Goal: Subscribe to service/newsletter

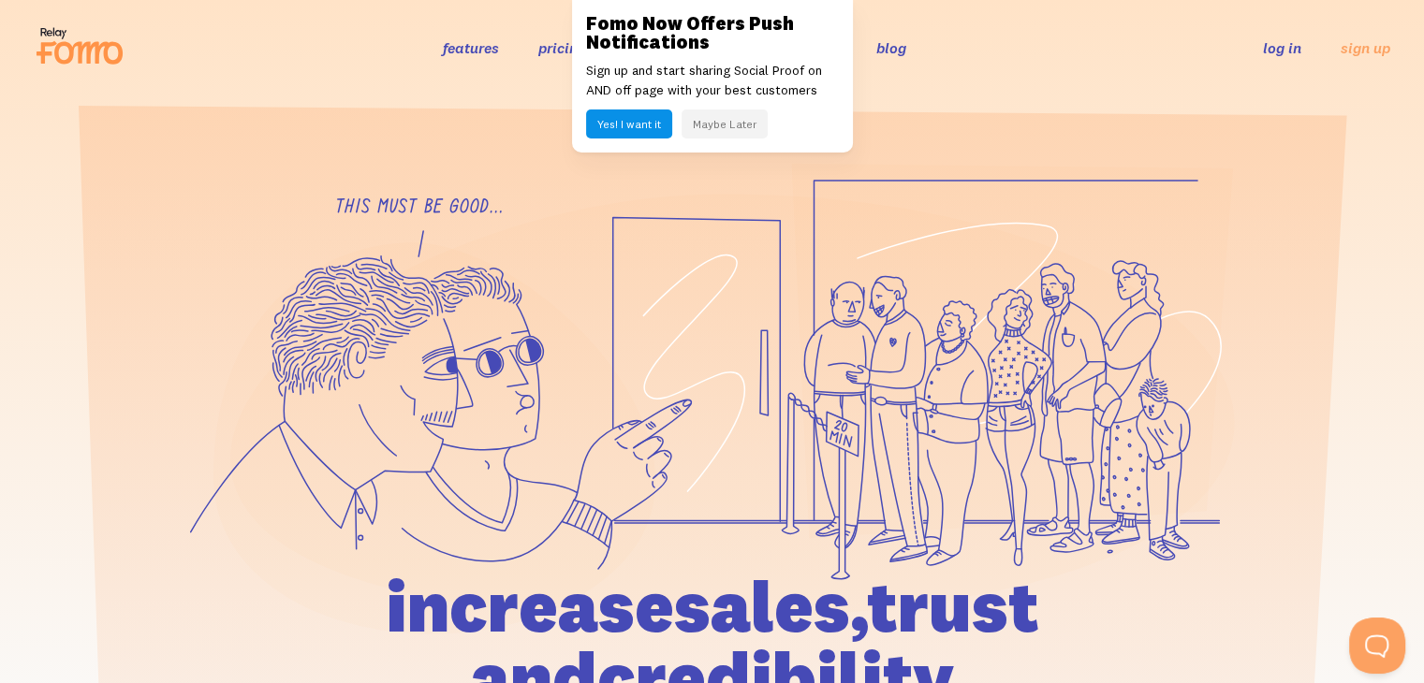
click at [650, 127] on button "Yes! I want it" at bounding box center [629, 124] width 86 height 29
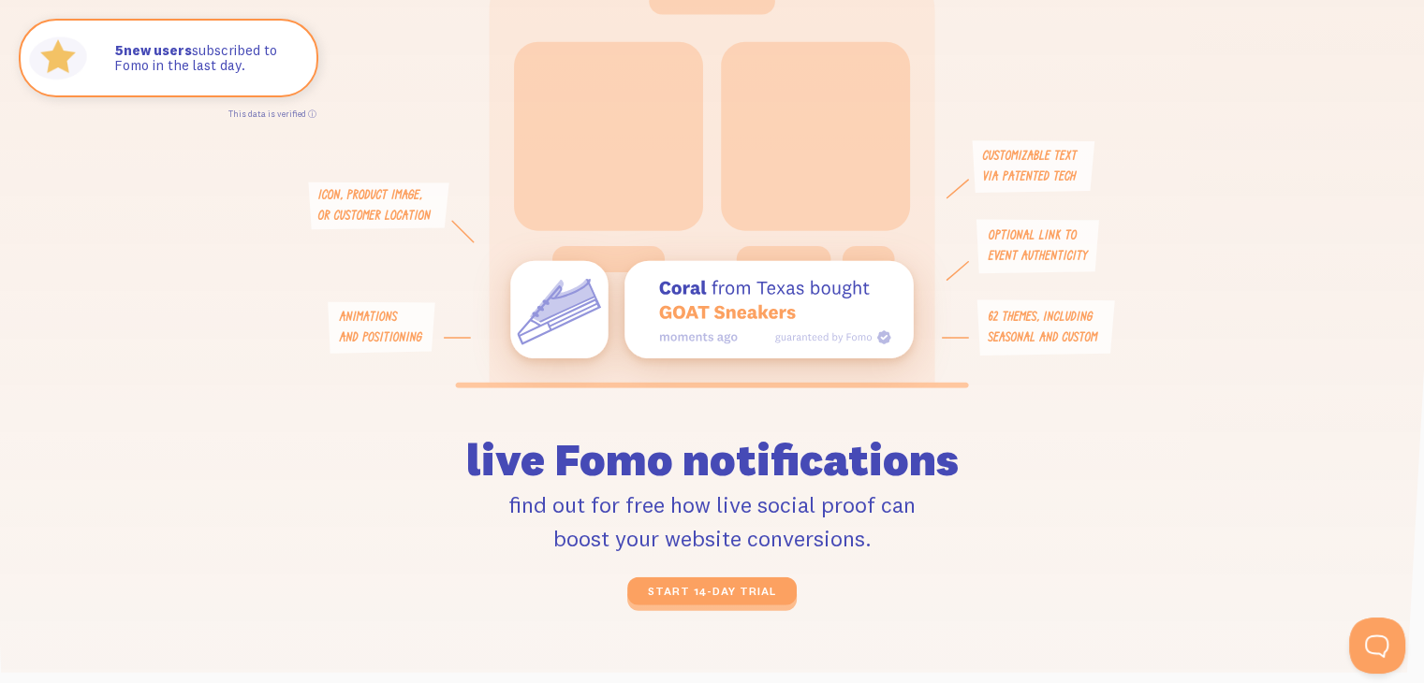
scroll to position [3922, 0]
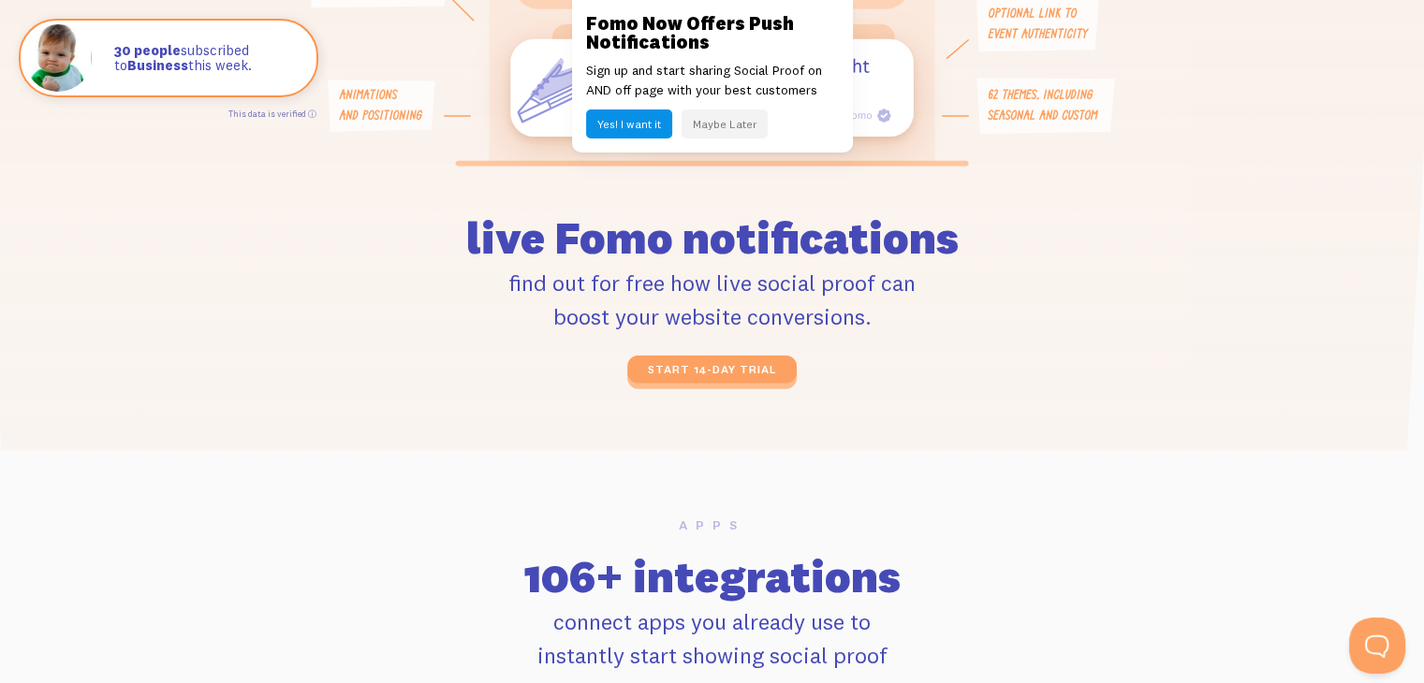
scroll to position [4868, 0]
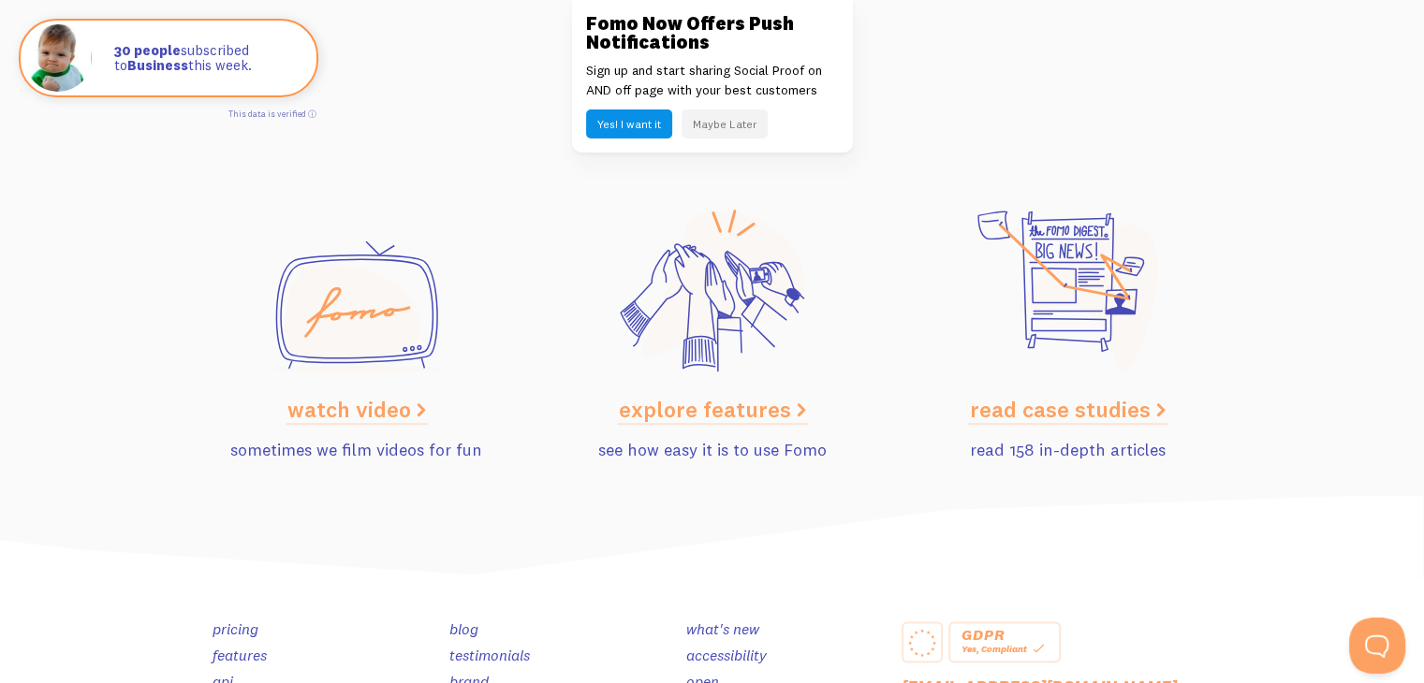
scroll to position [9539, 0]
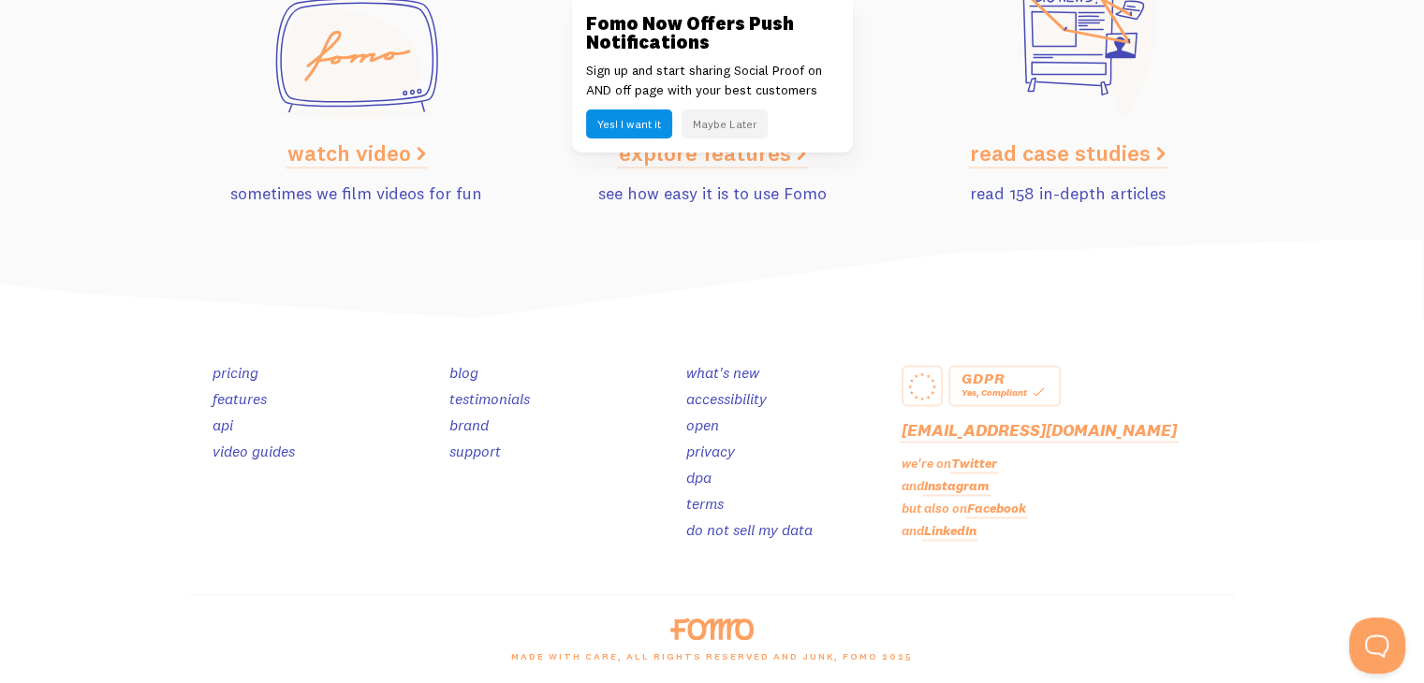
click at [466, 370] on link "blog" at bounding box center [463, 372] width 29 height 19
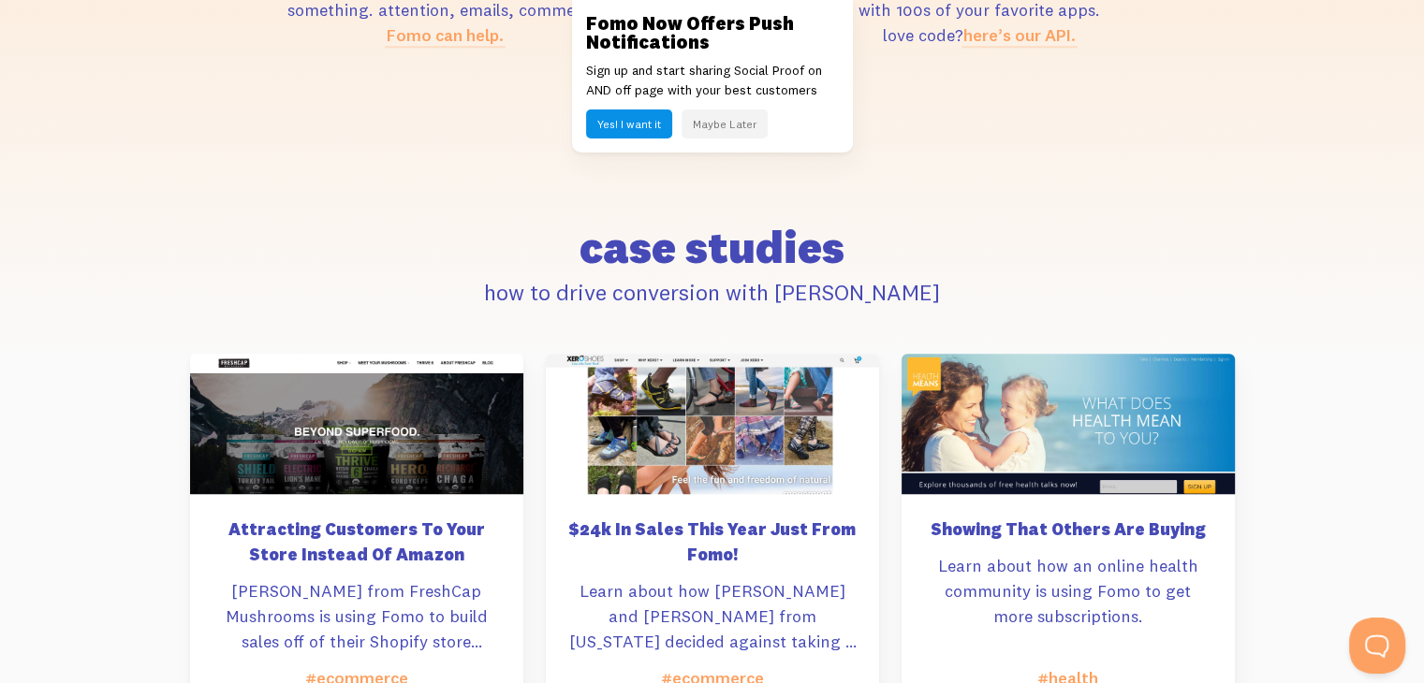
scroll to position [8041, 0]
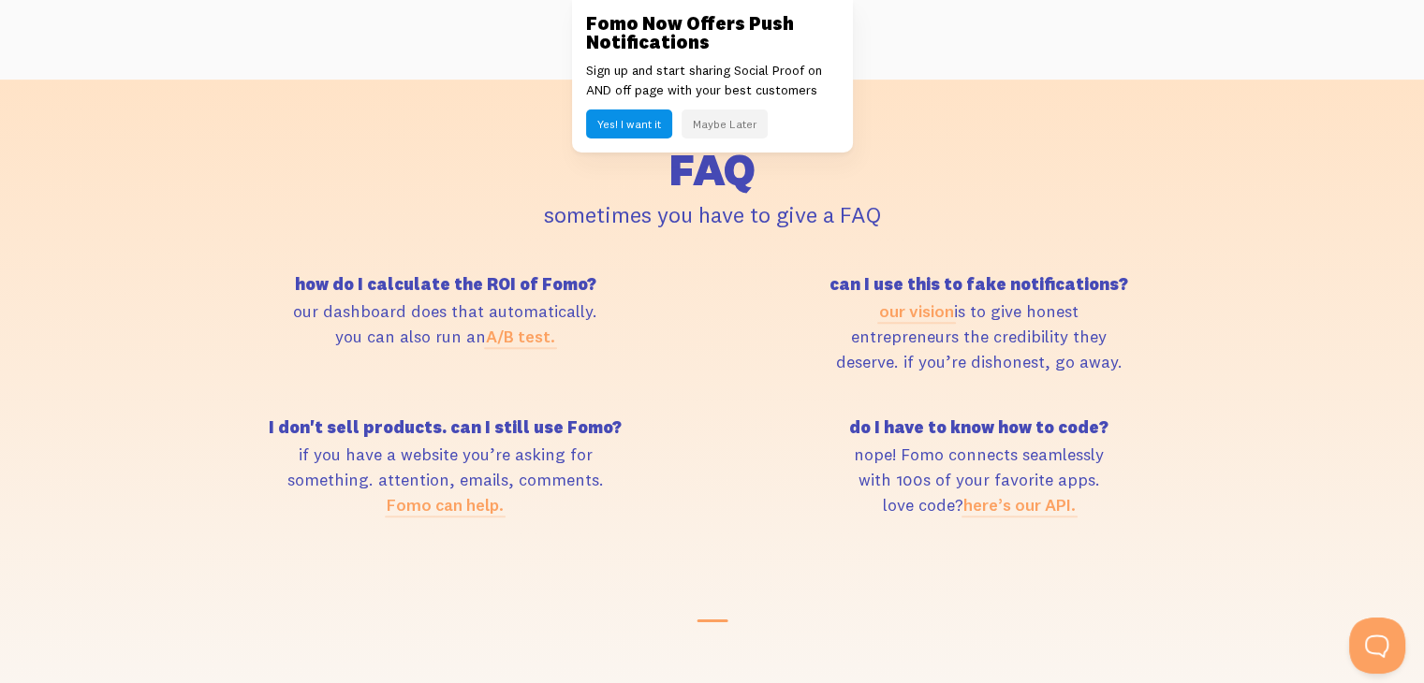
click at [717, 119] on button "Maybe Later" at bounding box center [725, 124] width 86 height 29
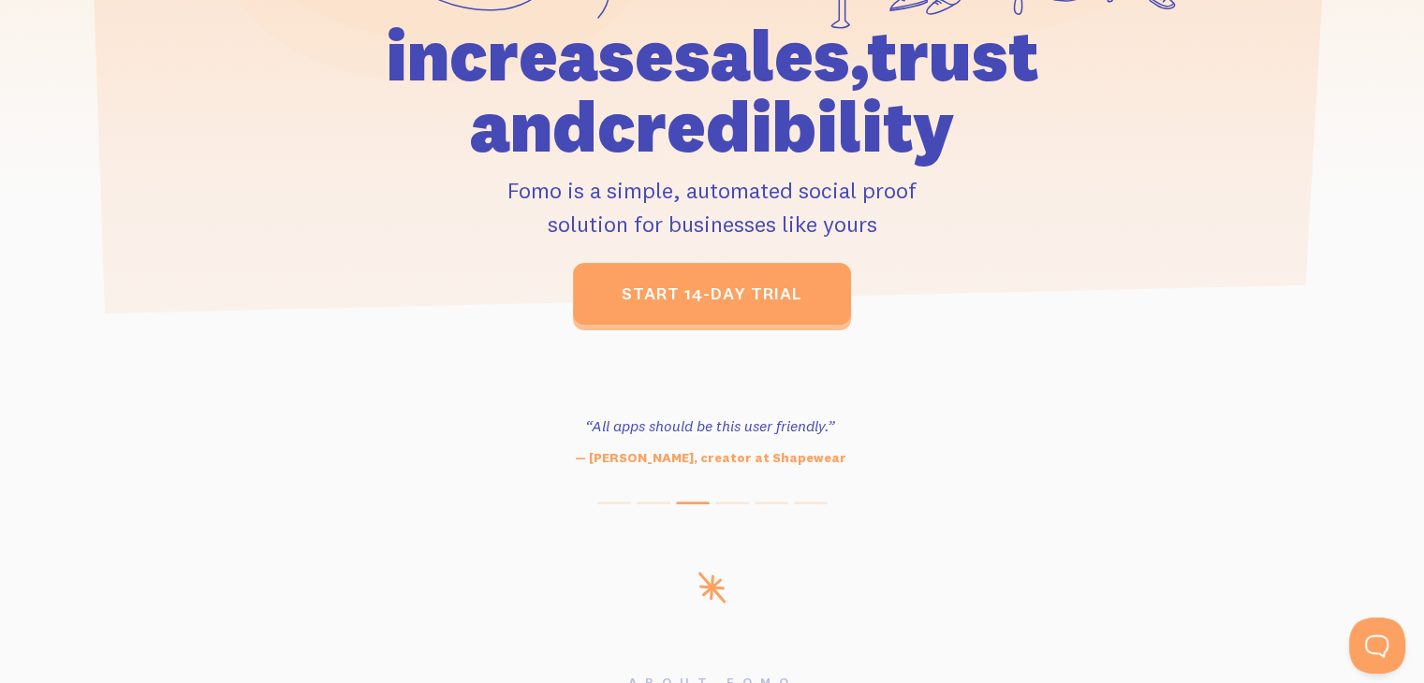
scroll to position [0, 0]
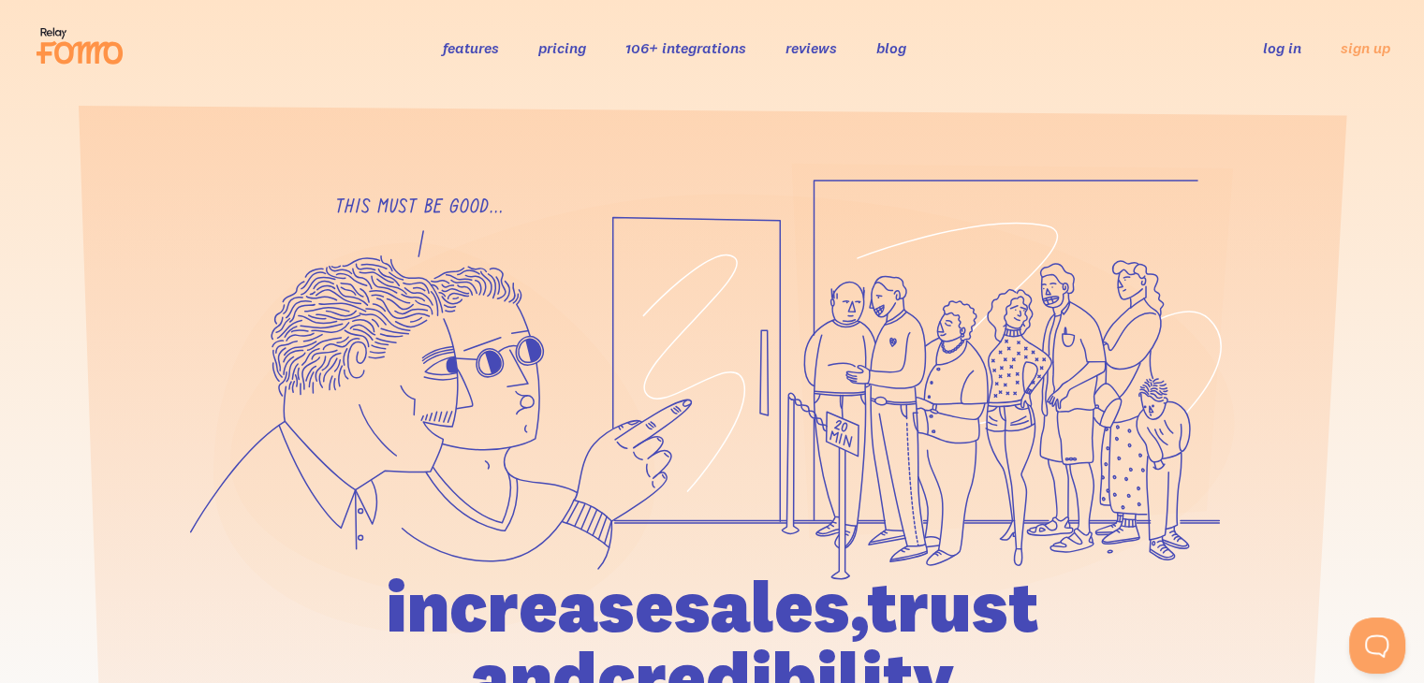
click at [888, 40] on link "blog" at bounding box center [891, 47] width 30 height 19
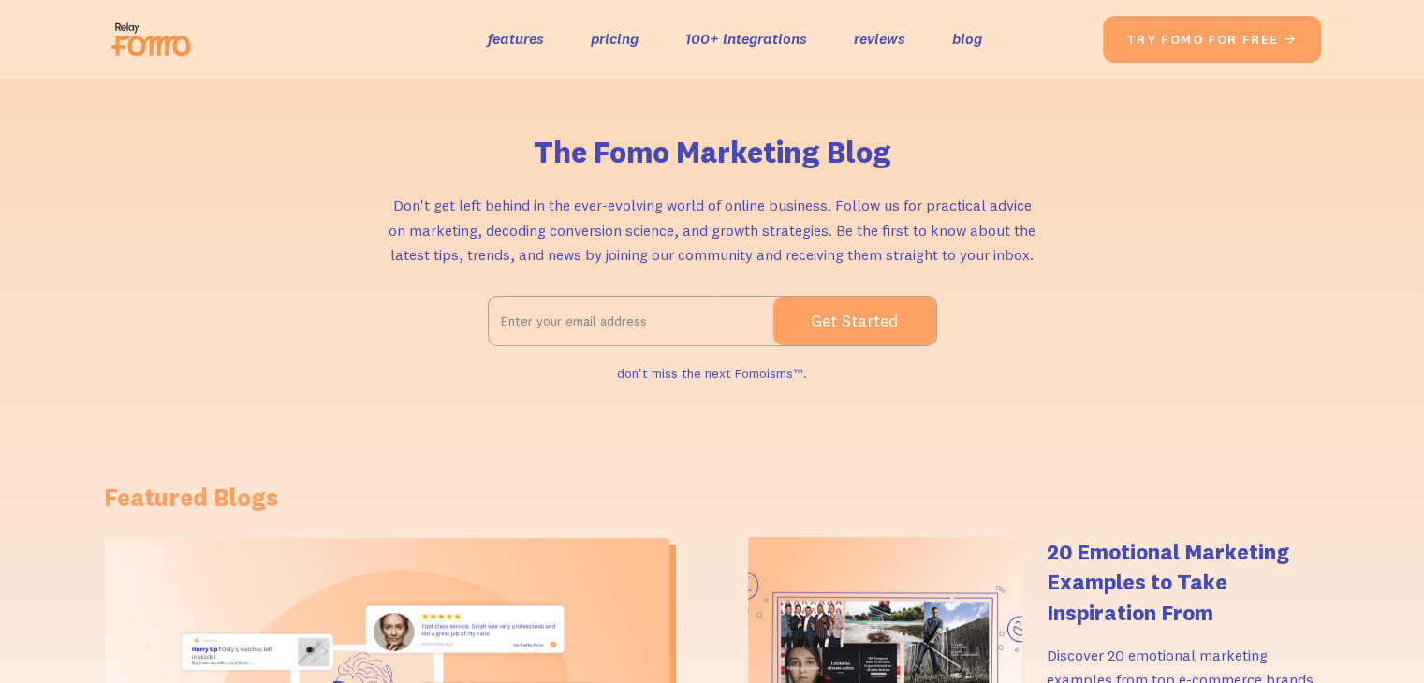
click at [520, 325] on input "Email Form 2" at bounding box center [631, 321] width 285 height 47
type input "news"
click at [773, 297] on input "Get Started" at bounding box center [854, 321] width 163 height 49
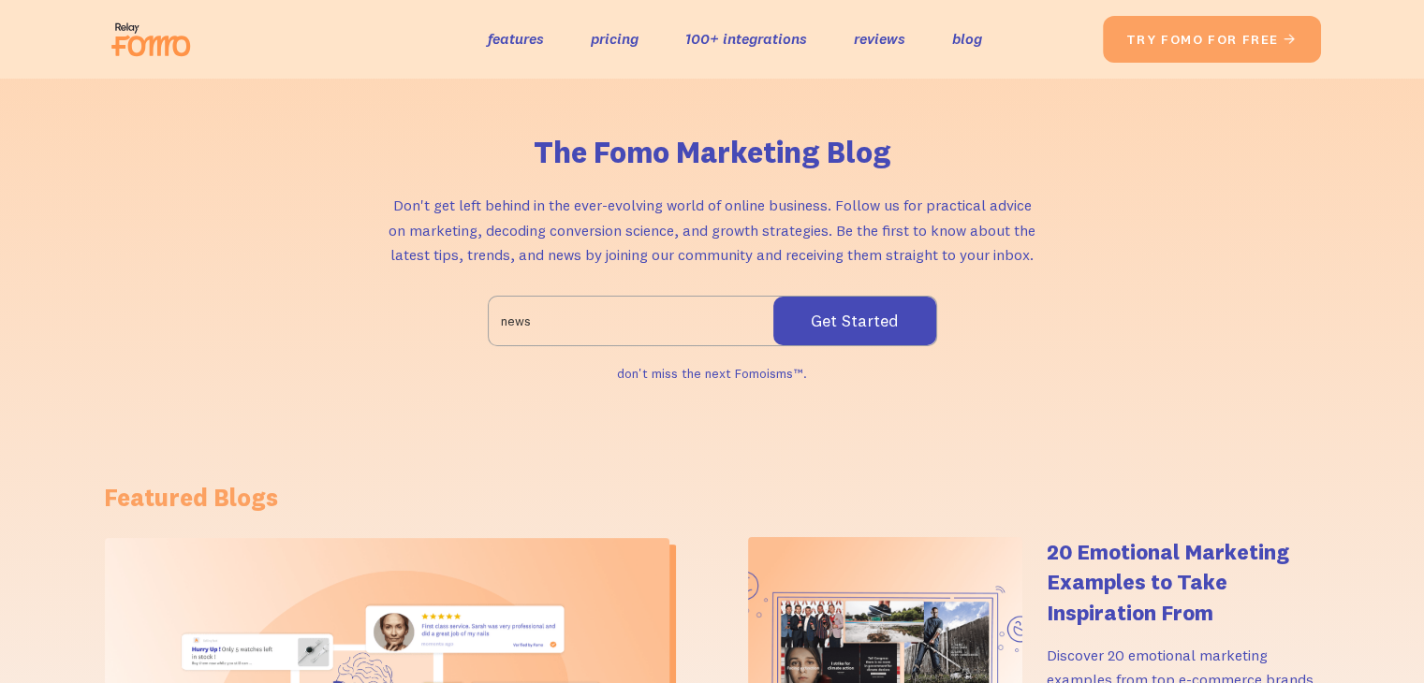
click at [829, 320] on input "Get Started" at bounding box center [854, 321] width 163 height 49
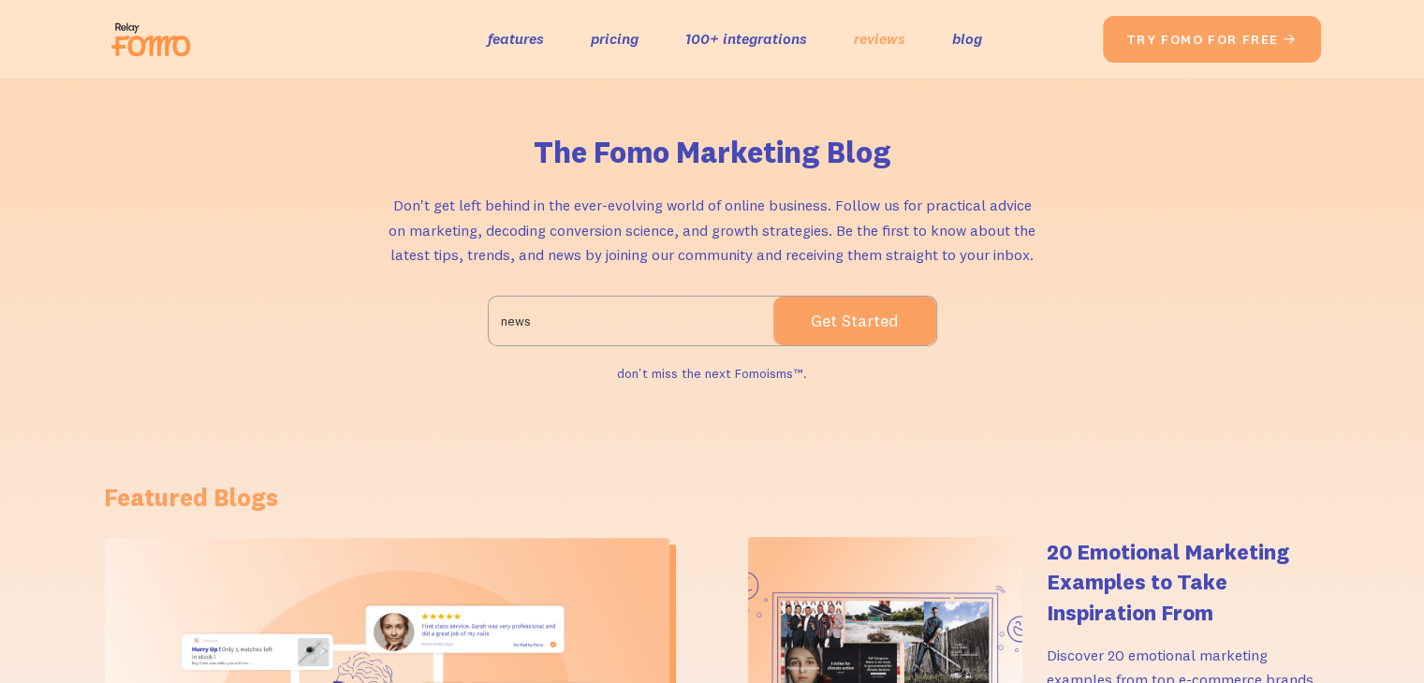
click at [892, 34] on link "reviews" at bounding box center [879, 38] width 51 height 27
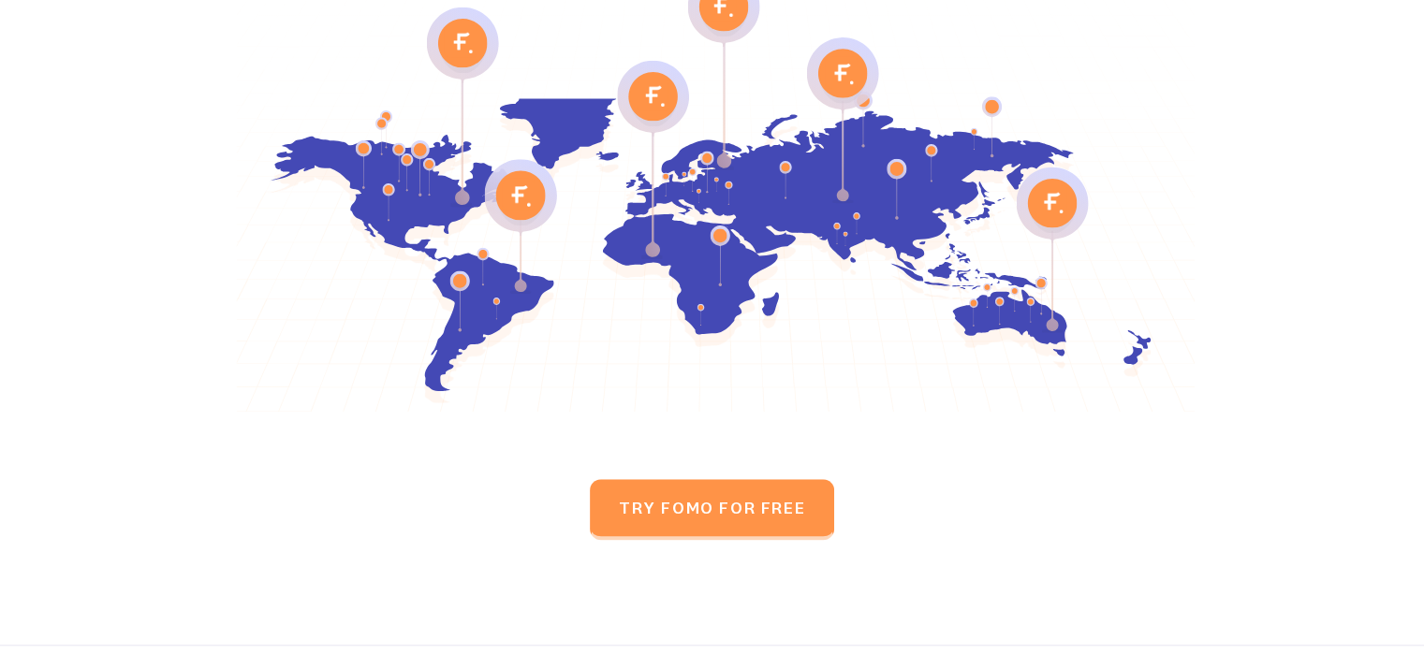
scroll to position [8988, 0]
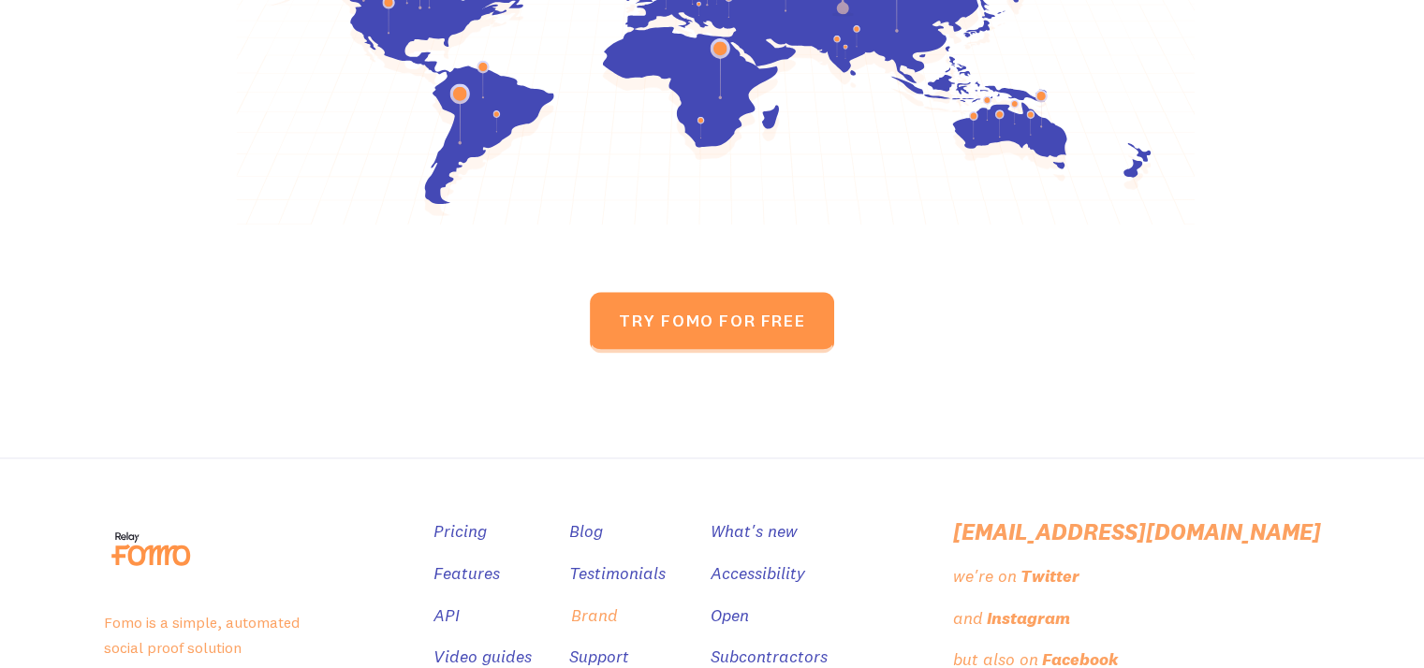
click at [618, 603] on link "Brand" at bounding box center [594, 616] width 47 height 27
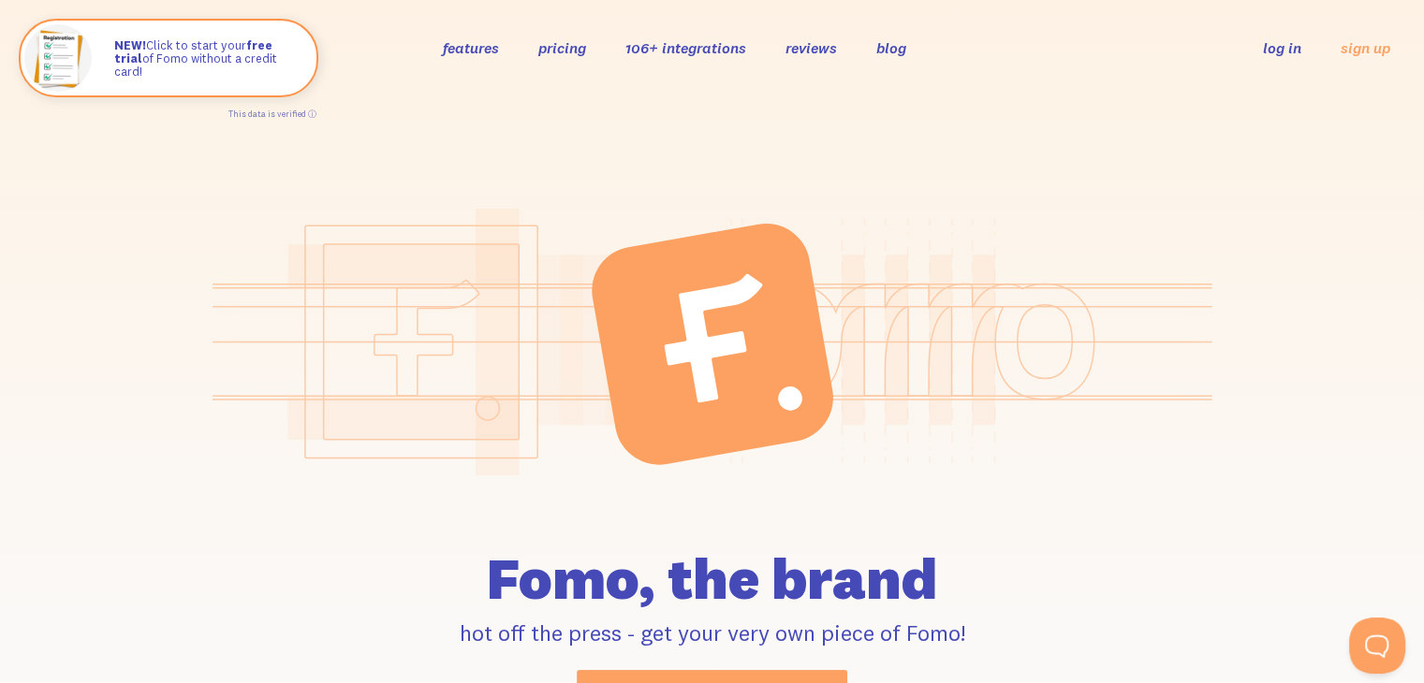
click at [717, 48] on link "106+ integrations" at bounding box center [685, 47] width 121 height 19
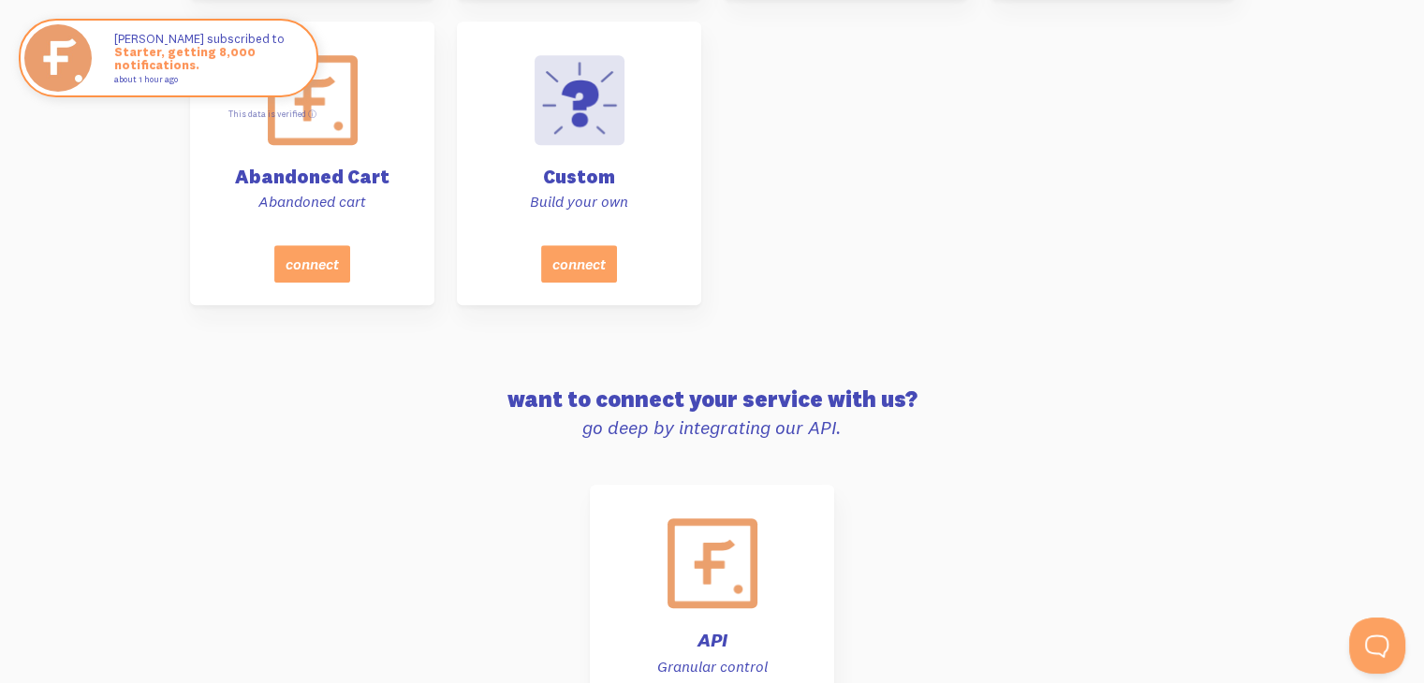
scroll to position [9499, 0]
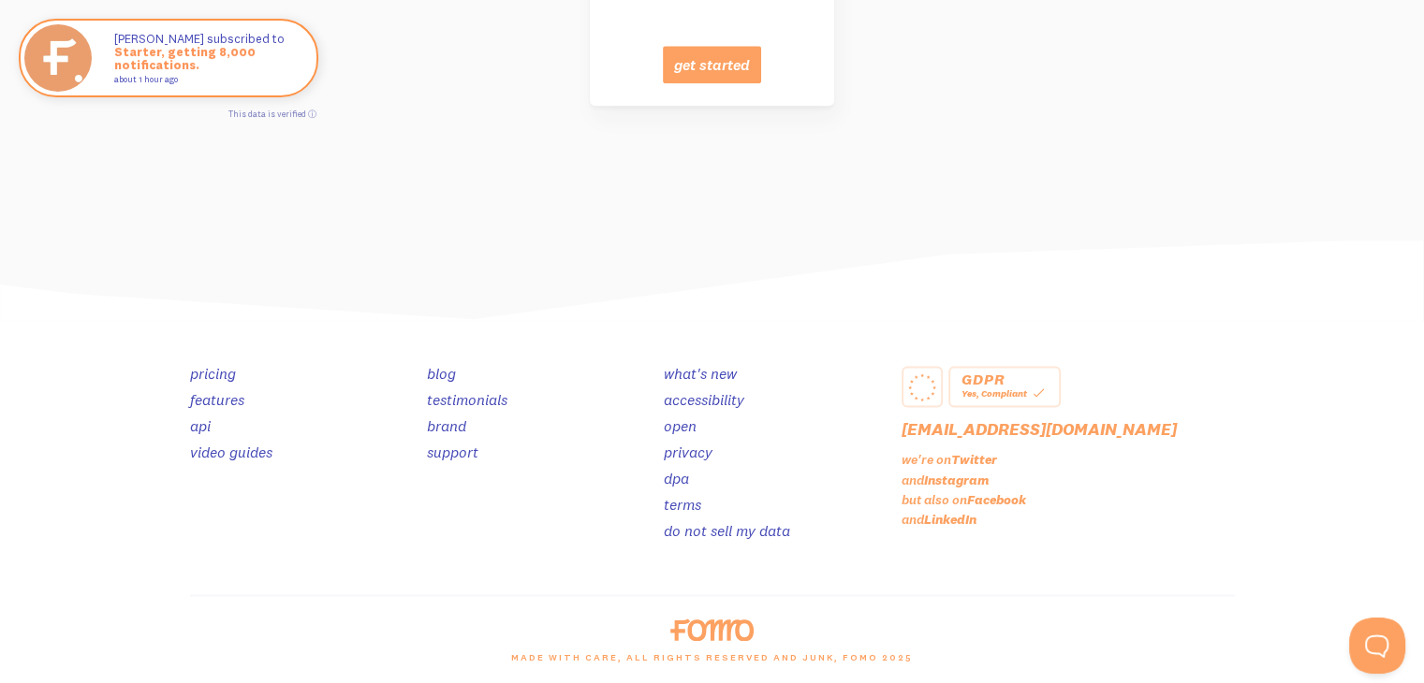
click at [673, 477] on link "dpa" at bounding box center [676, 478] width 25 height 19
